Goal: Task Accomplishment & Management: Use online tool/utility

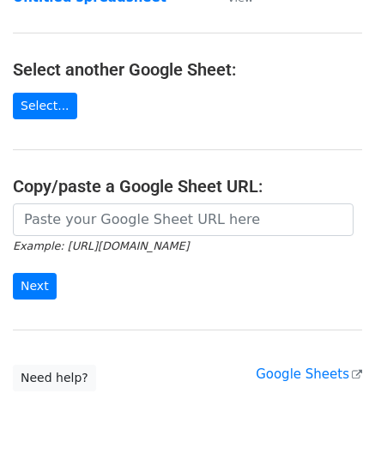
scroll to position [172, 0]
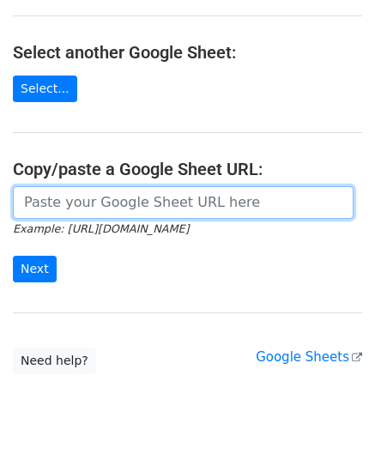
click at [66, 210] on input "url" at bounding box center [183, 202] width 341 height 33
paste input "[URL][DOMAIN_NAME]"
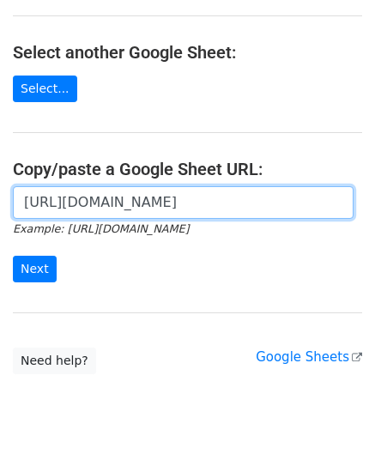
scroll to position [0, 396]
type input "[URL][DOMAIN_NAME]"
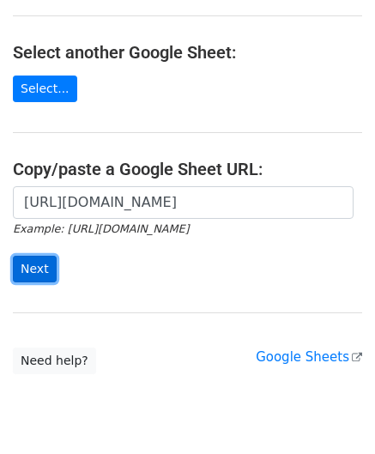
click at [35, 265] on input "Next" at bounding box center [35, 269] width 44 height 27
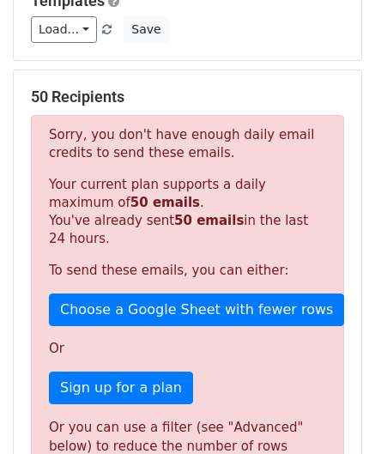
scroll to position [579, 0]
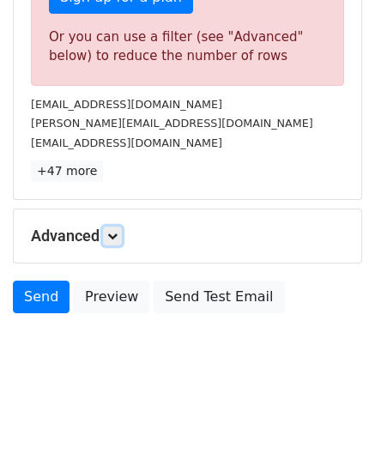
drag, startPoint x: 119, startPoint y: 234, endPoint x: 120, endPoint y: 274, distance: 40.3
click at [118, 234] on icon at bounding box center [112, 236] width 10 height 10
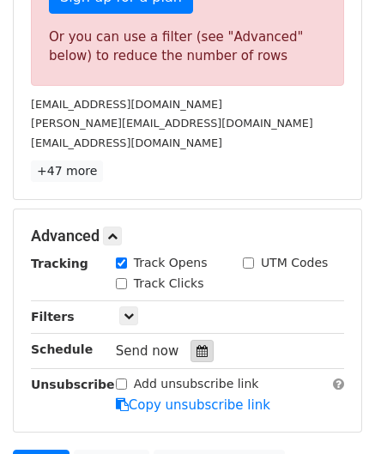
click at [196, 347] on icon at bounding box center [201, 351] width 11 height 12
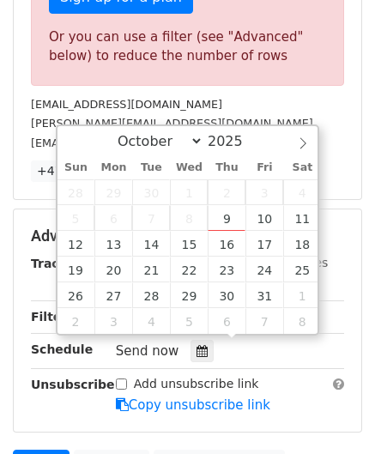
click at [237, 196] on span "2" at bounding box center [227, 192] width 38 height 26
type input "2025-10-09 12:00"
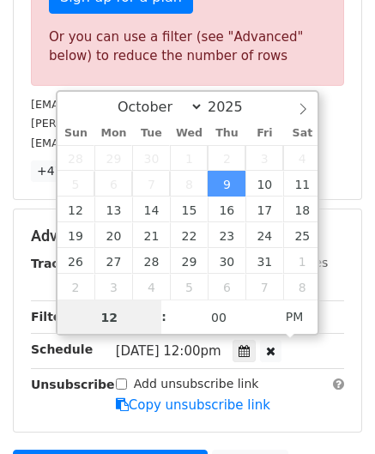
paste input "8"
type input "8"
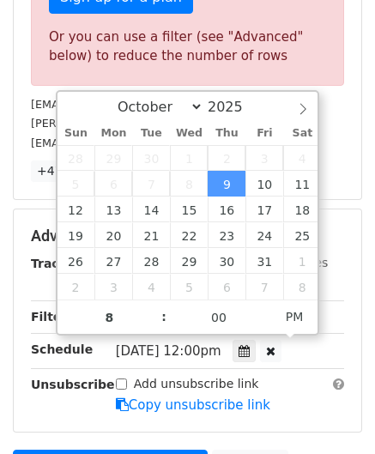
type input "2025-10-09 20:00"
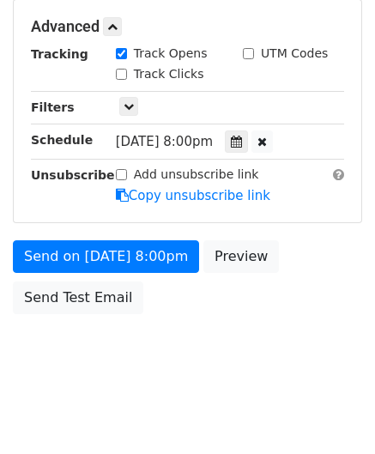
scroll to position [599, 0]
